Goal: Information Seeking & Learning: Learn about a topic

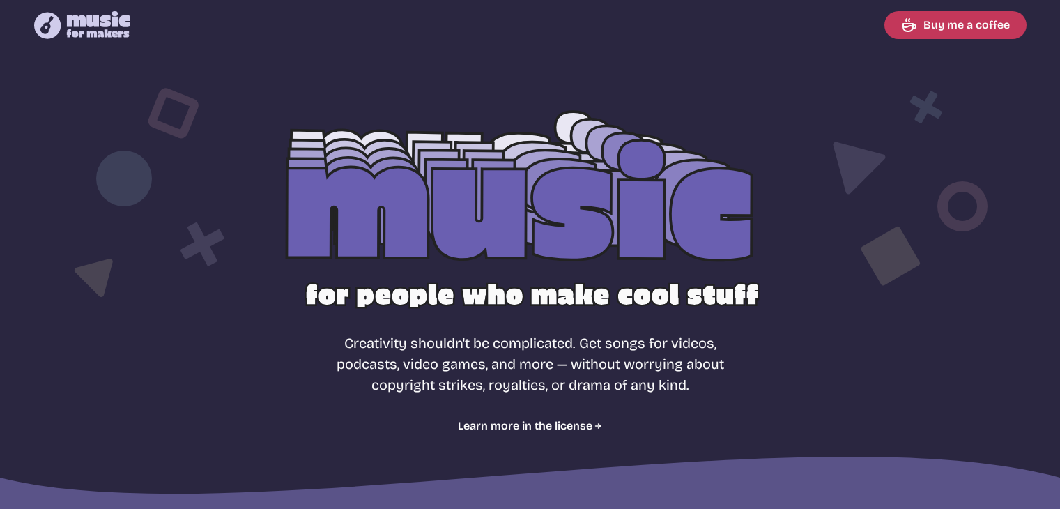
select select "most popular"
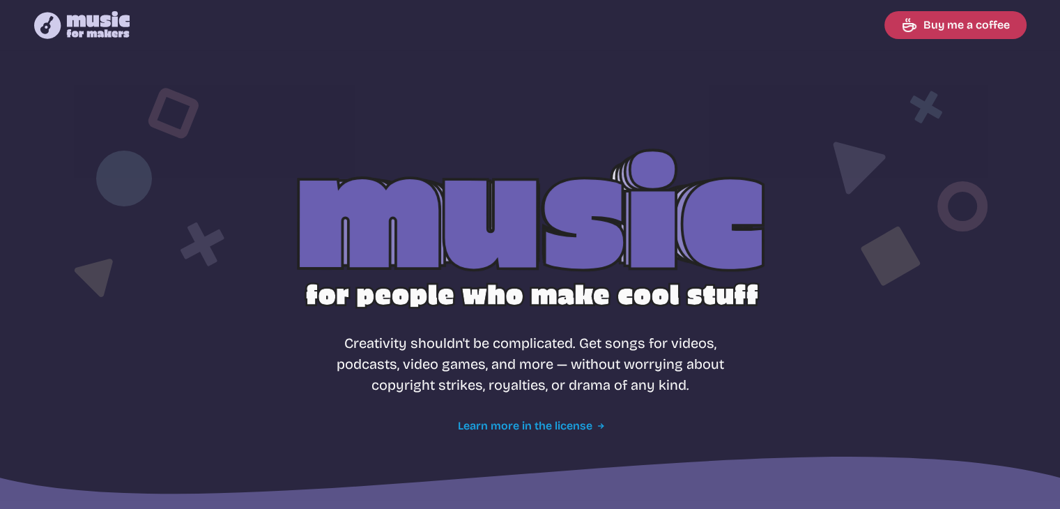
click at [542, 428] on link "Learn more in the license" at bounding box center [530, 425] width 144 height 17
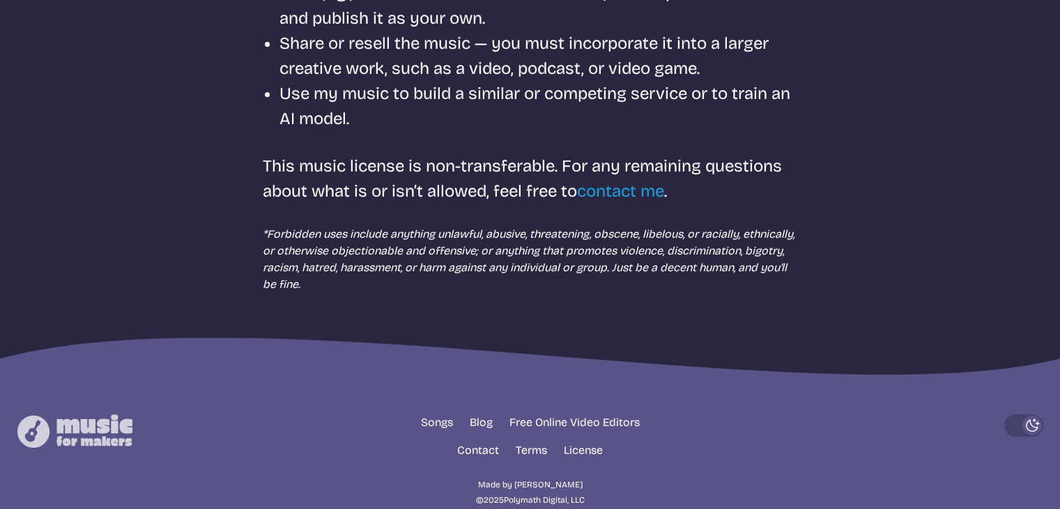
scroll to position [118, 0]
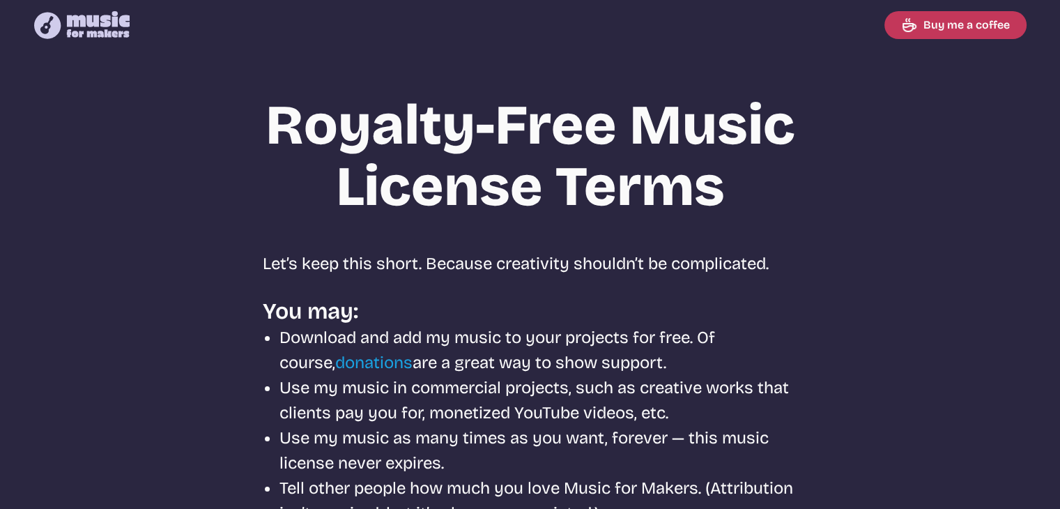
select select "most popular"
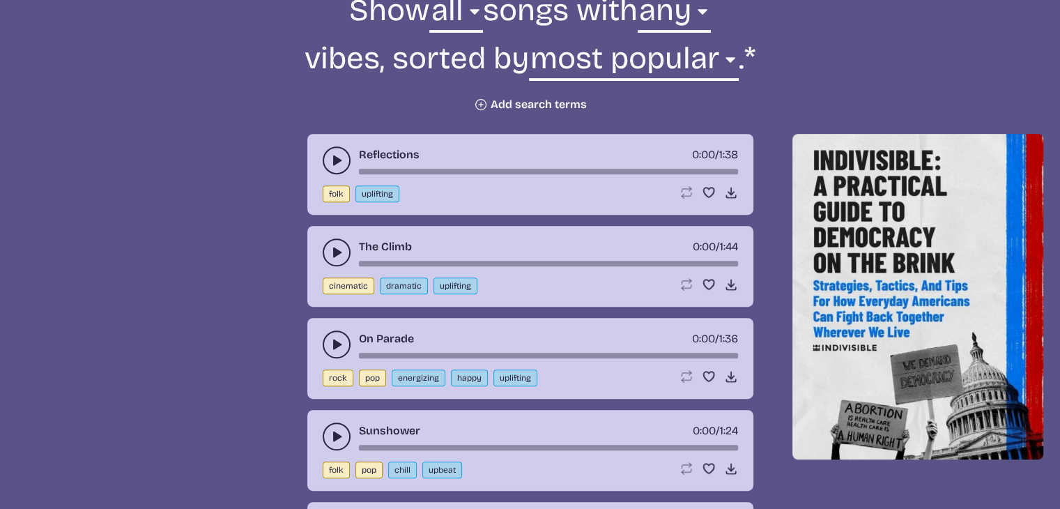
scroll to position [622, 0]
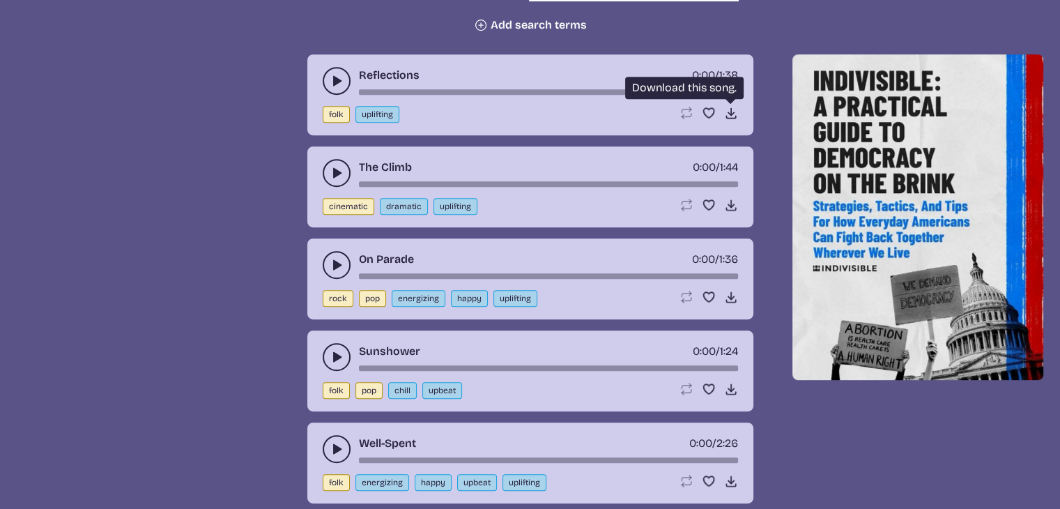
click at [727, 111] on icon "Download song" at bounding box center [731, 113] width 14 height 14
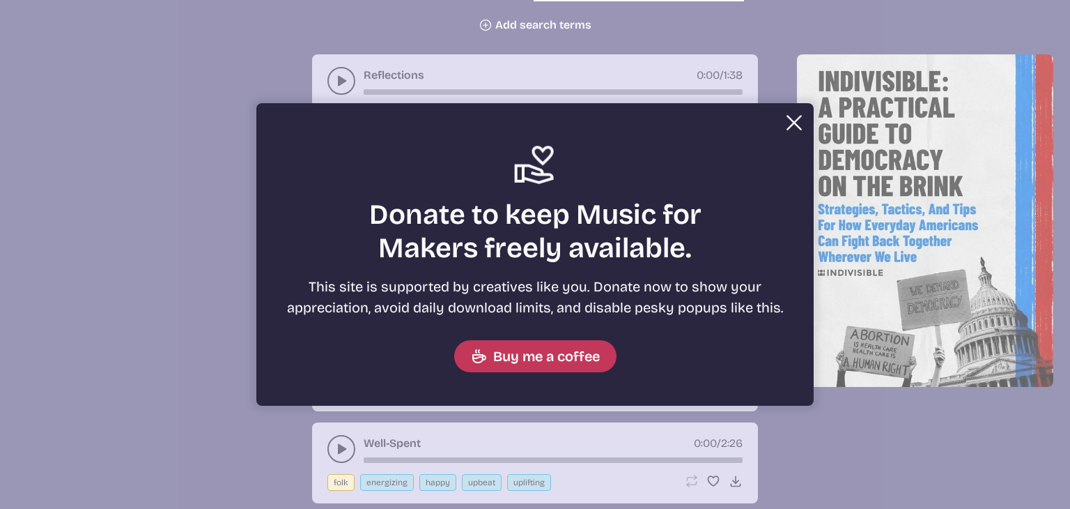
click at [784, 120] on button "Close" at bounding box center [794, 123] width 28 height 28
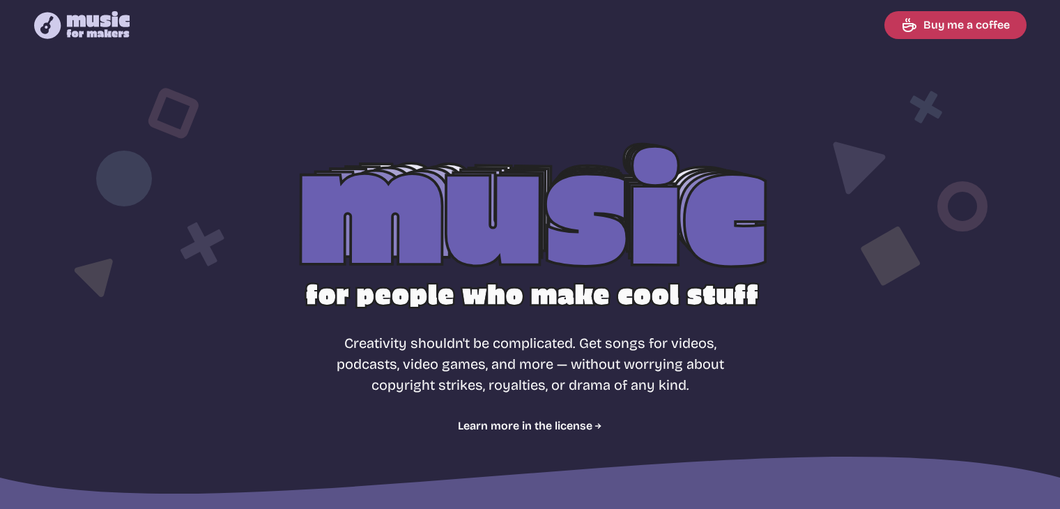
select select "most popular"
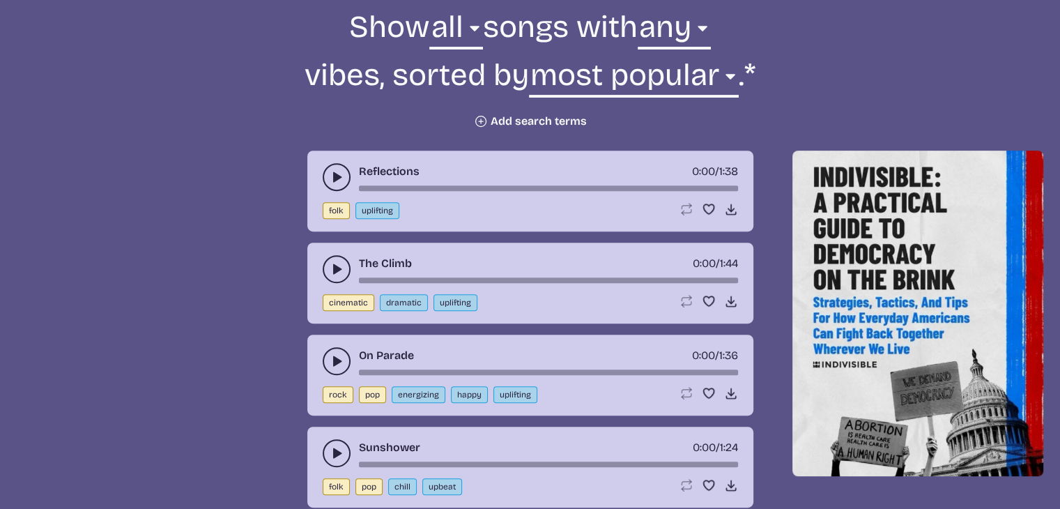
scroll to position [527, 0]
click at [332, 179] on use "play-pause toggle" at bounding box center [336, 176] width 14 height 14
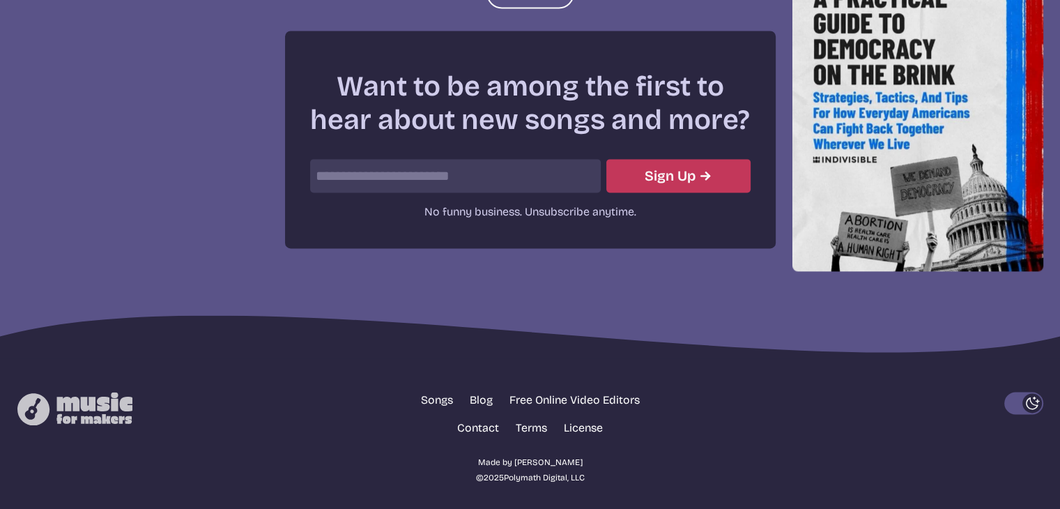
scroll to position [1979, 0]
click at [482, 421] on link "Contact" at bounding box center [478, 428] width 42 height 17
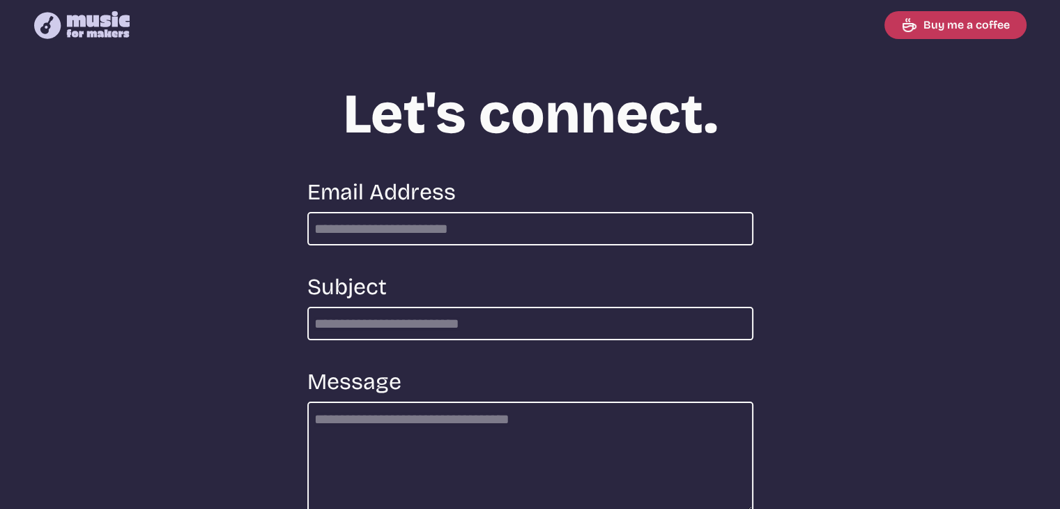
scroll to position [1980, 0]
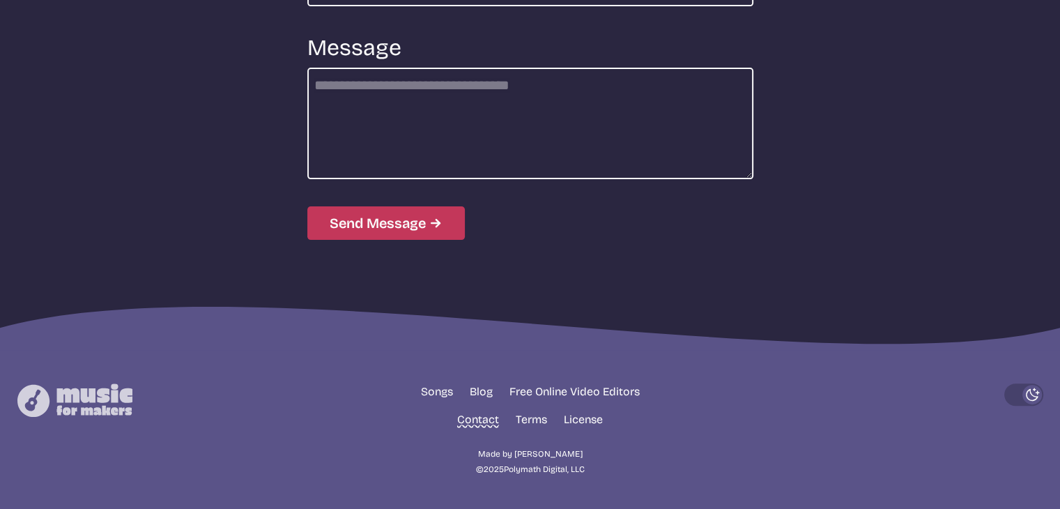
select select "most popular"
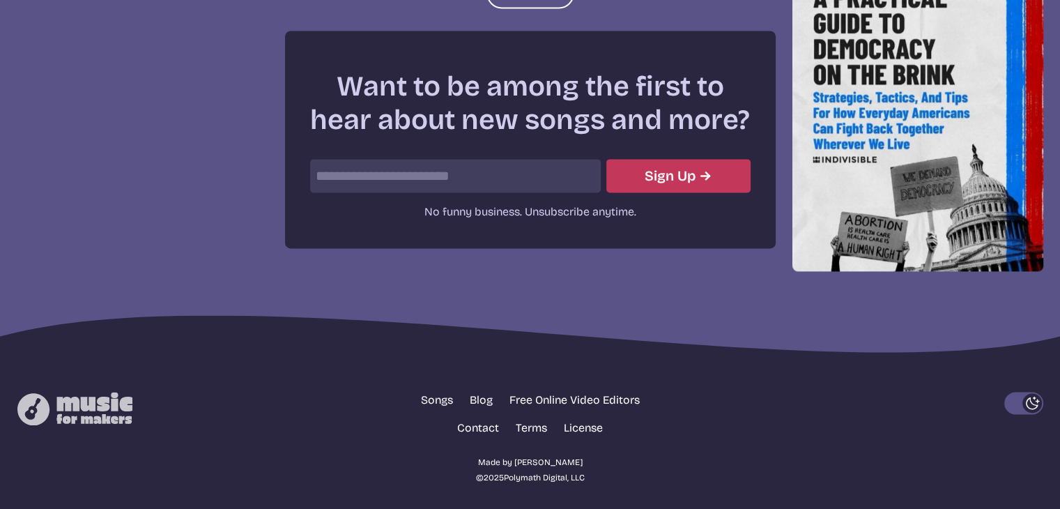
click at [548, 456] on link "Made by [PERSON_NAME]" at bounding box center [530, 462] width 104 height 13
click at [546, 456] on link "Made by [PERSON_NAME]" at bounding box center [530, 462] width 104 height 13
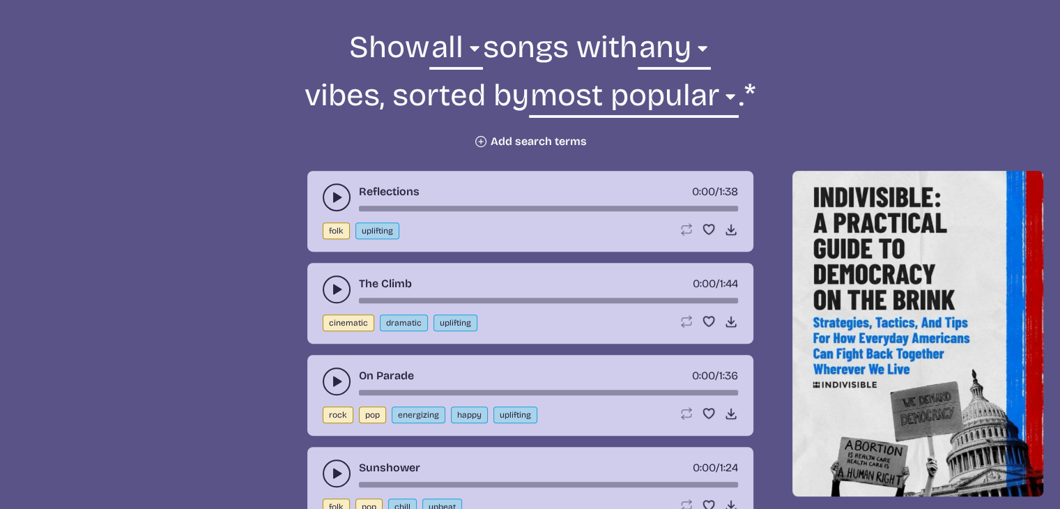
scroll to position [507, 0]
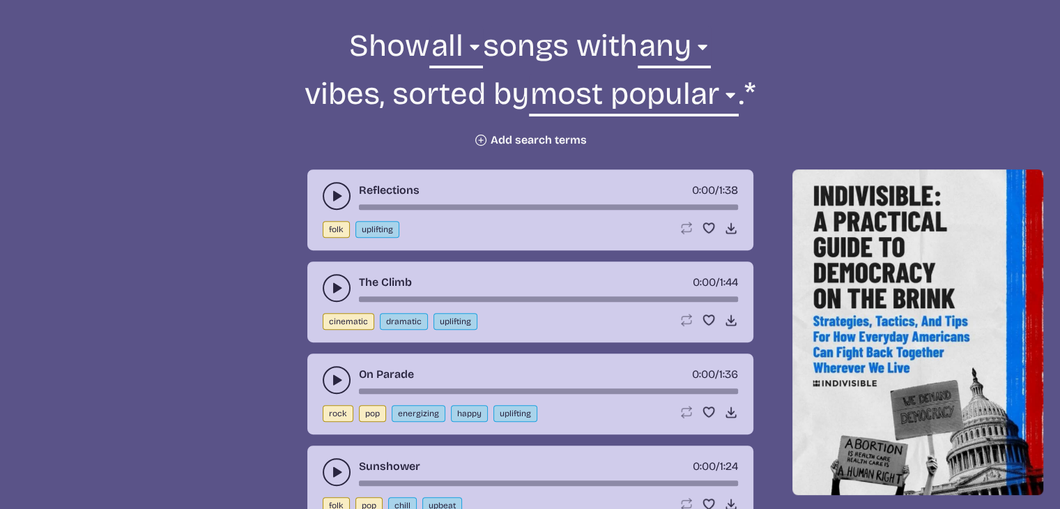
click at [339, 196] on use "play-pause toggle" at bounding box center [336, 196] width 14 height 14
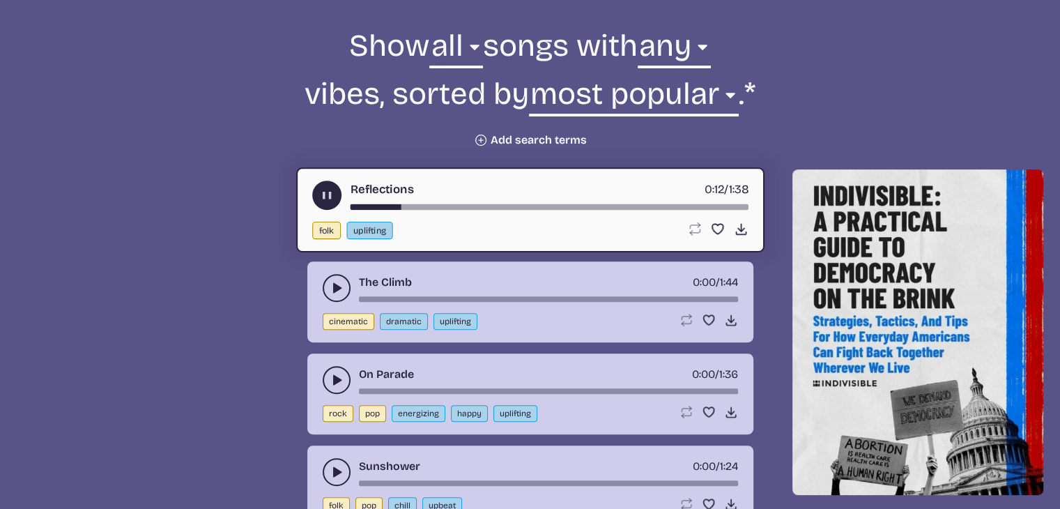
click at [339, 284] on icon "play-pause toggle" at bounding box center [336, 288] width 14 height 14
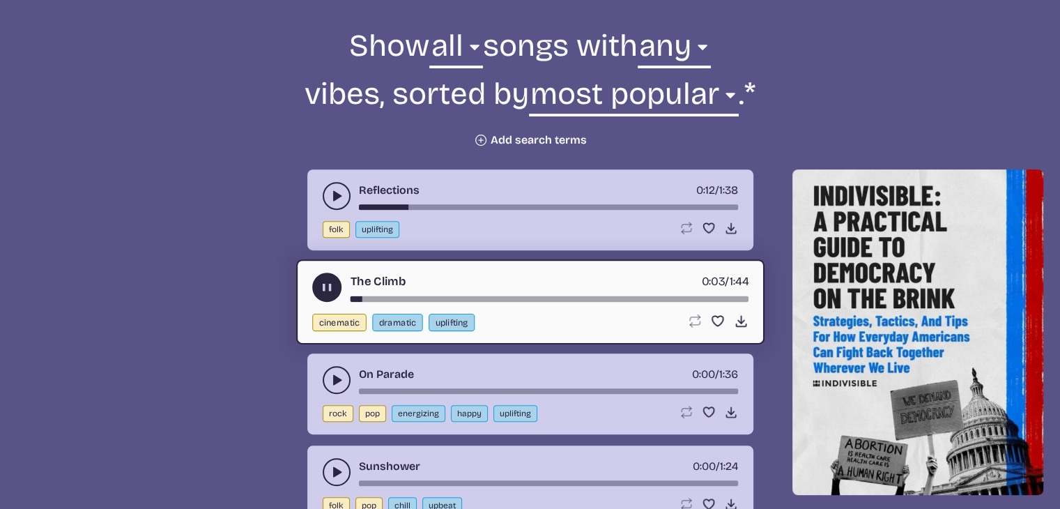
click at [332, 373] on icon "play-pause toggle" at bounding box center [336, 380] width 14 height 14
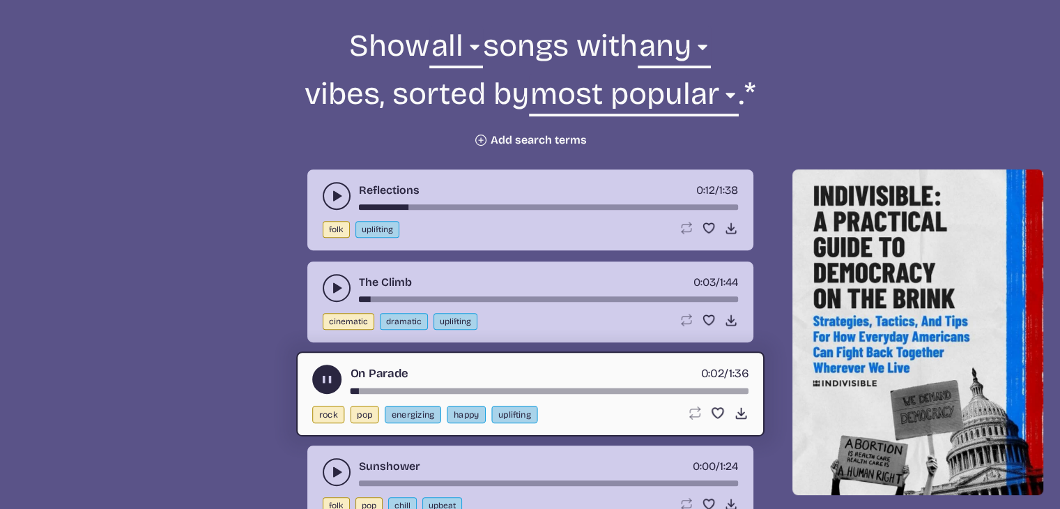
click at [384, 389] on div "song-time-bar" at bounding box center [549, 391] width 398 height 6
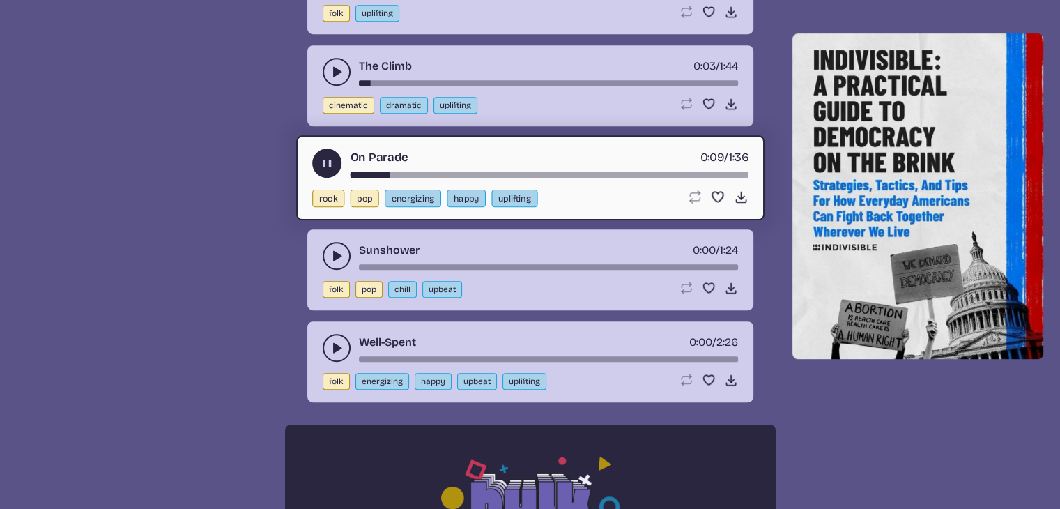
scroll to position [750, 0]
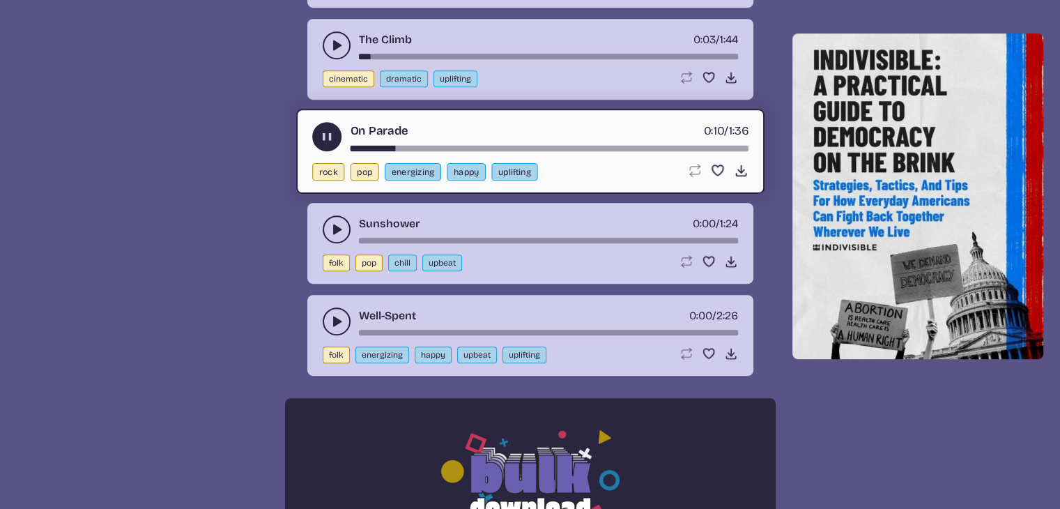
click at [338, 233] on button "play-pause toggle" at bounding box center [337, 229] width 28 height 28
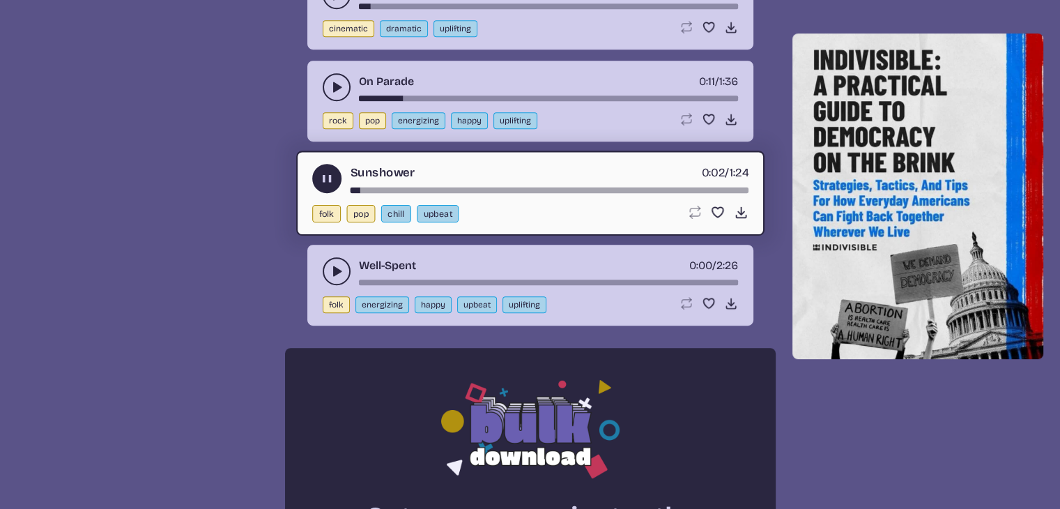
scroll to position [808, 0]
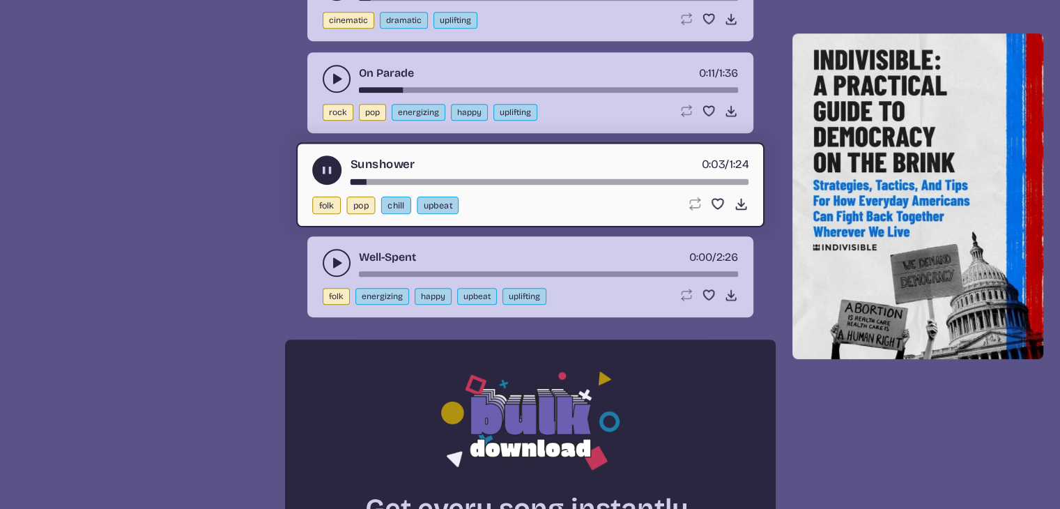
click at [343, 257] on button "play-pause toggle" at bounding box center [337, 263] width 28 height 28
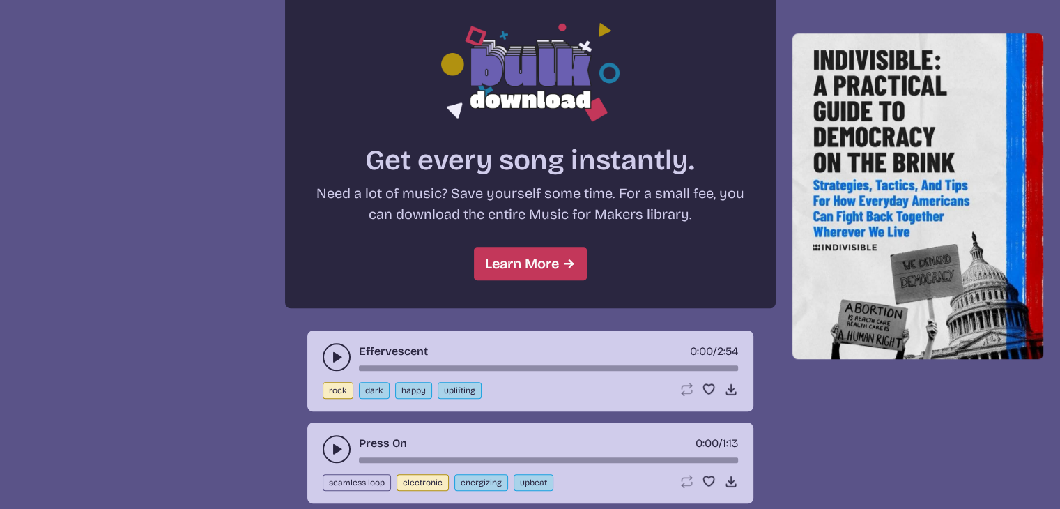
scroll to position [1176, 0]
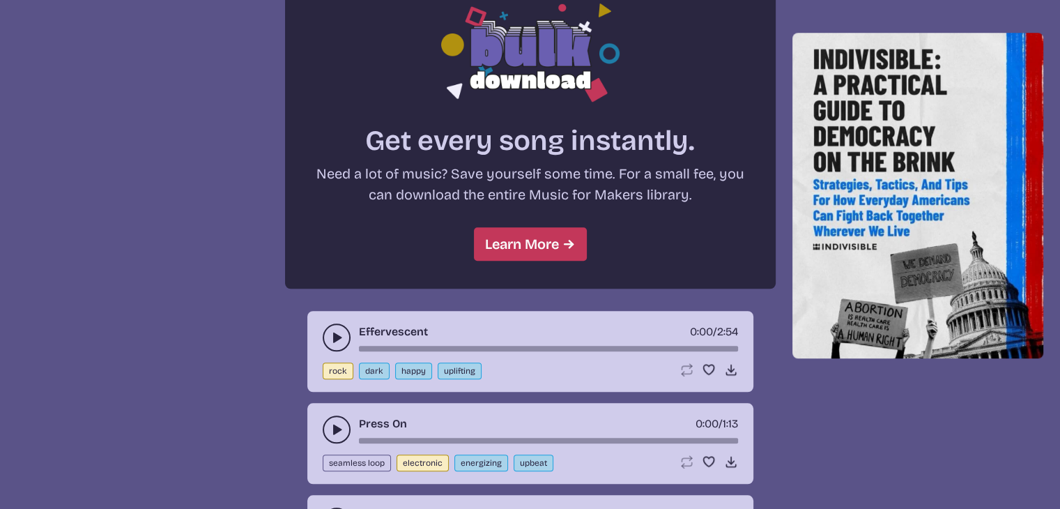
click at [334, 341] on button "play-pause toggle" at bounding box center [337, 337] width 28 height 28
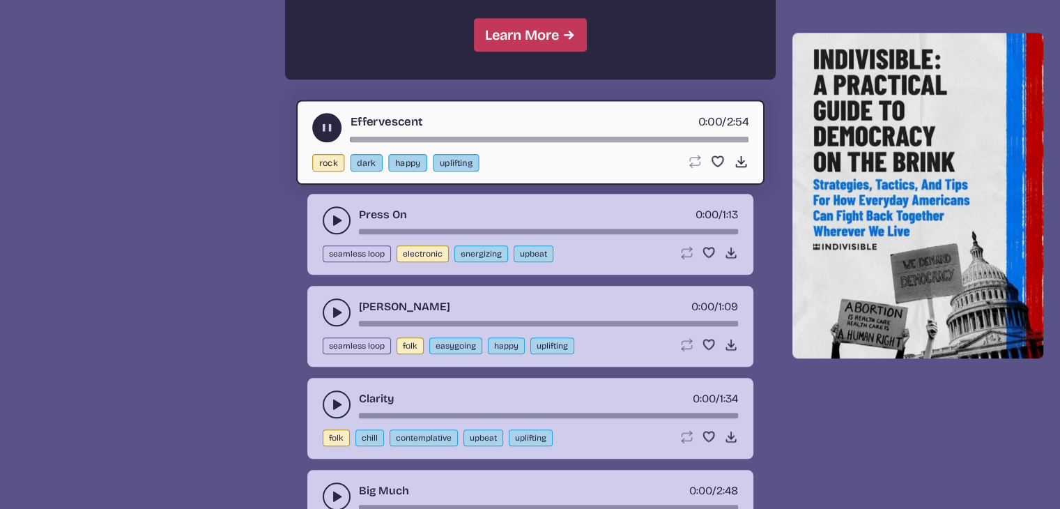
scroll to position [1385, 0]
click at [343, 208] on button "play-pause toggle" at bounding box center [337, 220] width 28 height 28
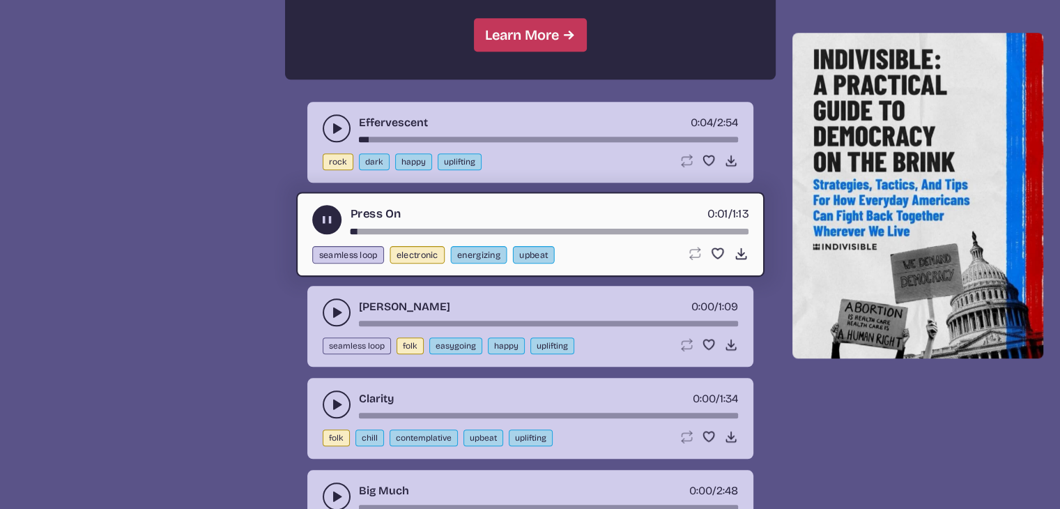
click at [339, 305] on use "play-pause toggle" at bounding box center [336, 312] width 14 height 14
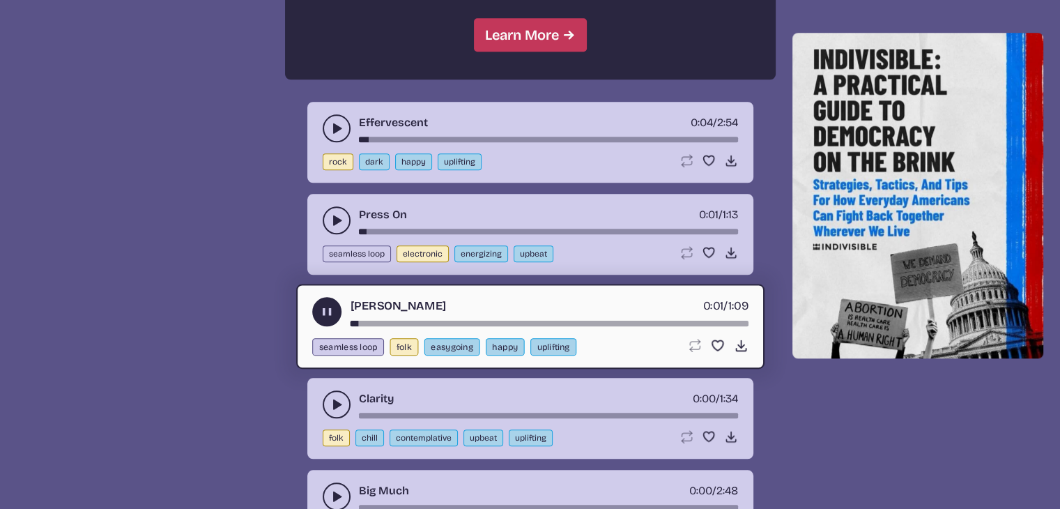
click at [337, 402] on icon "play-pause toggle" at bounding box center [336, 404] width 14 height 14
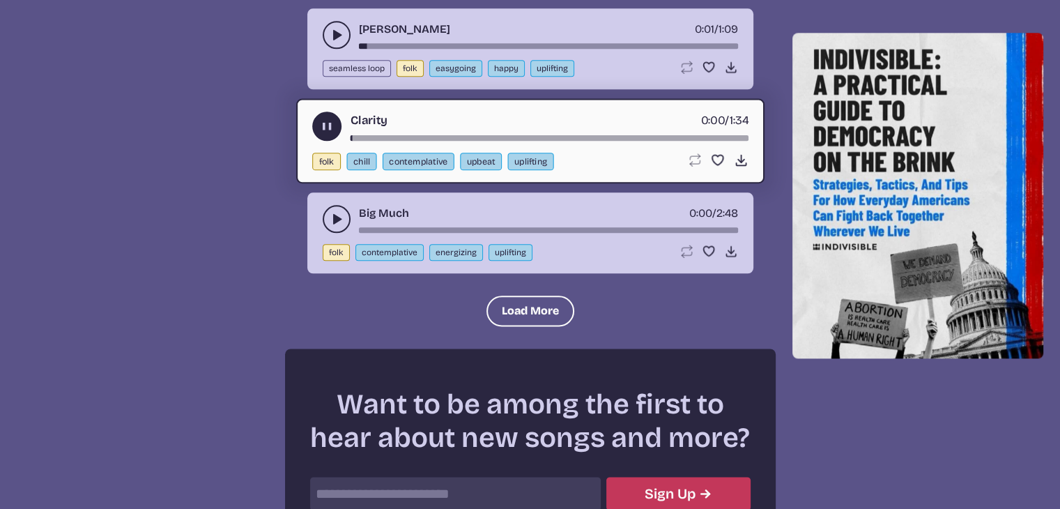
scroll to position [1663, 0]
click at [330, 211] on icon "play-pause toggle" at bounding box center [336, 218] width 14 height 14
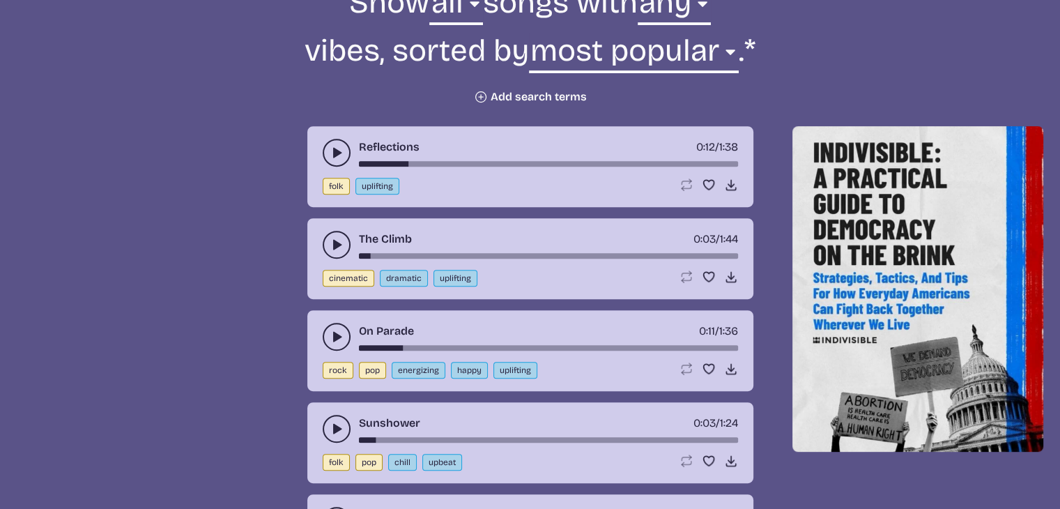
scroll to position [441, 0]
